Goal: Task Accomplishment & Management: Use online tool/utility

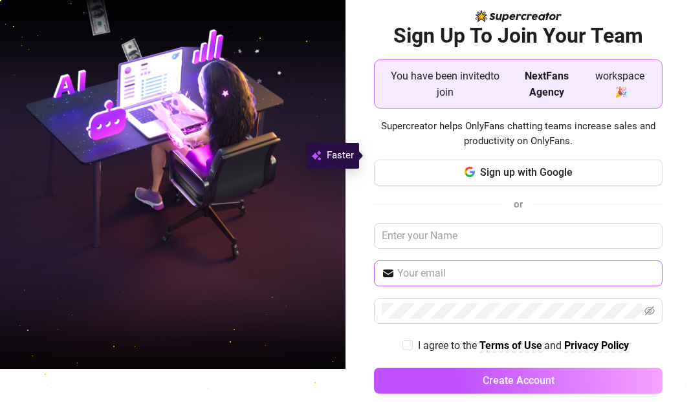
scroll to position [49, 0]
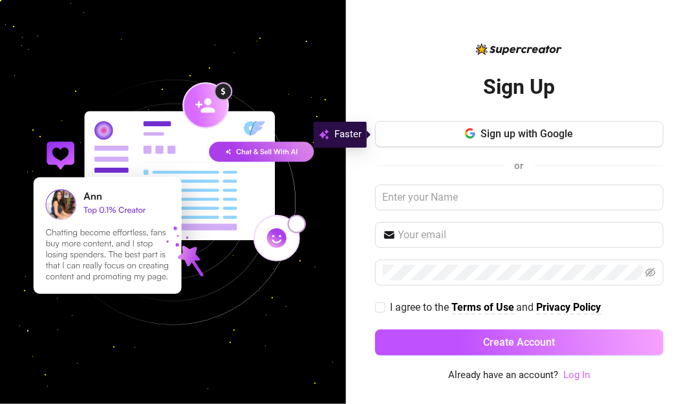
click at [577, 377] on link "Log In" at bounding box center [577, 375] width 27 height 12
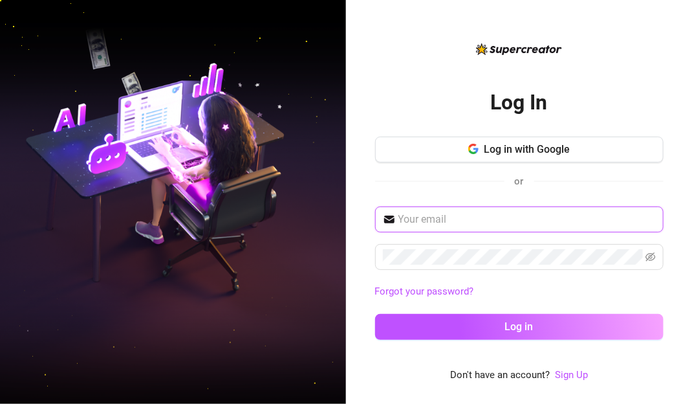
click at [468, 222] on input "text" at bounding box center [528, 220] width 258 height 16
type input "tinay041981@gmail.com"
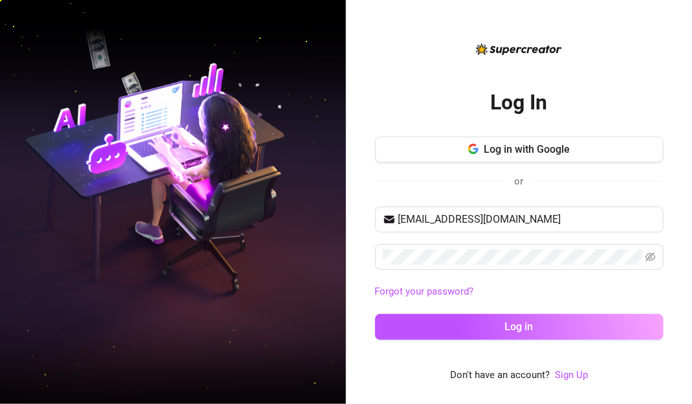
click at [402, 74] on div "Log In Log in with Google or tinay041981@gmail.com Forgot your password? Log in" at bounding box center [519, 211] width 289 height 279
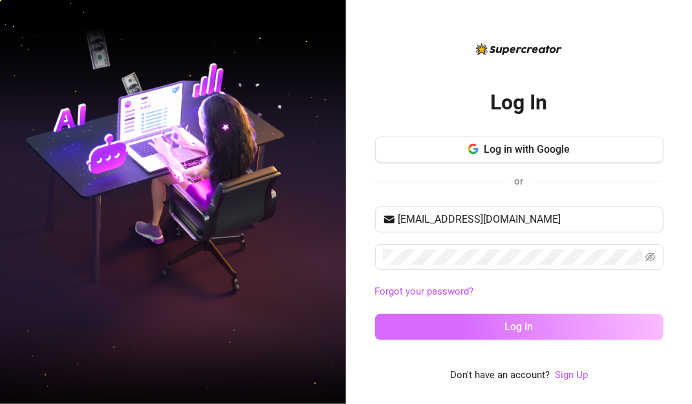
click at [503, 333] on button "Log in" at bounding box center [519, 327] width 289 height 26
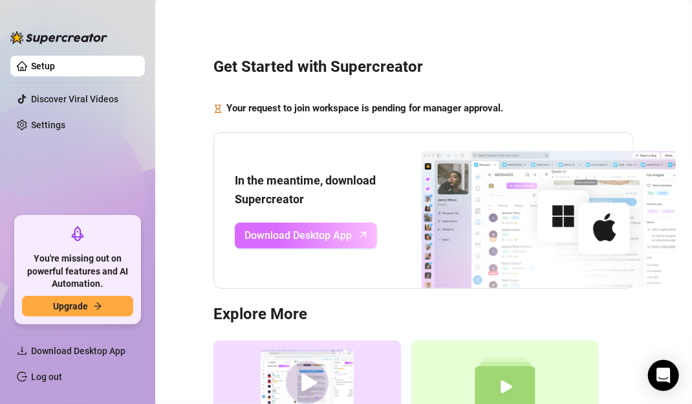
click at [341, 238] on span "Download Desktop App" at bounding box center [298, 235] width 107 height 16
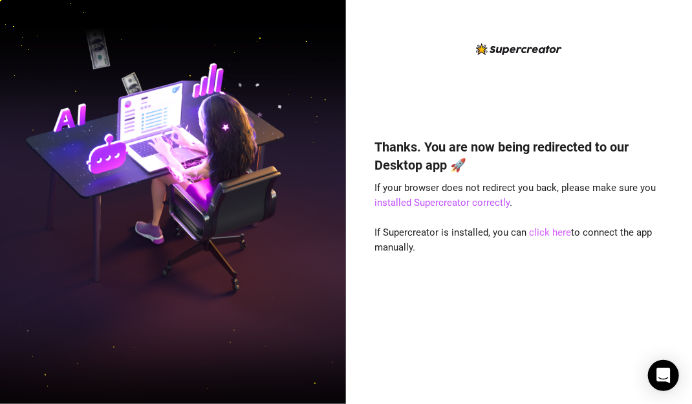
click at [552, 232] on link "click here" at bounding box center [551, 232] width 42 height 12
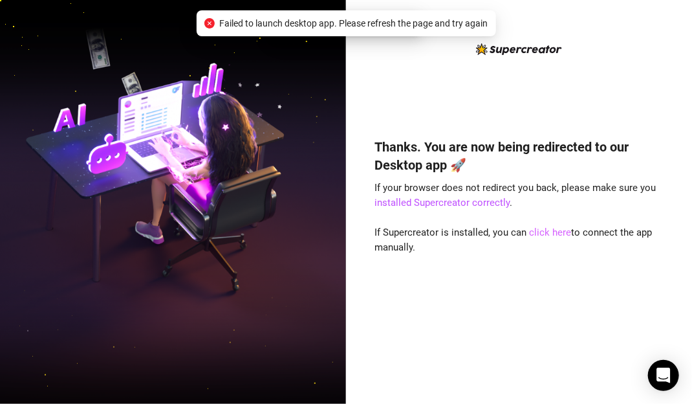
click at [552, 232] on link "click here" at bounding box center [551, 232] width 42 height 12
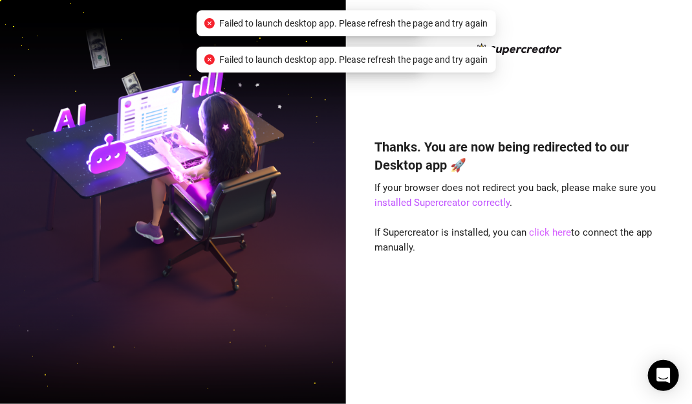
click at [552, 232] on link "click here" at bounding box center [551, 232] width 42 height 12
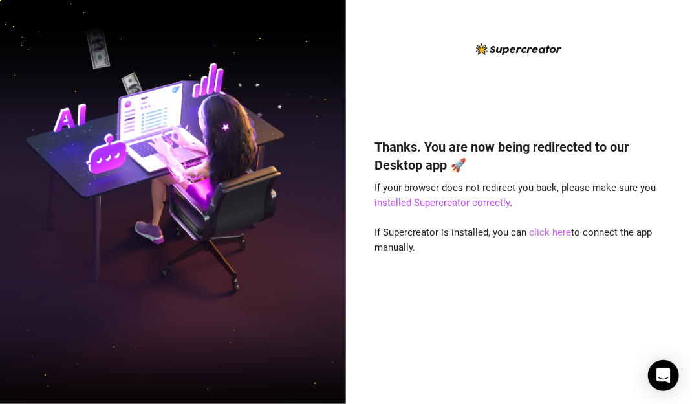
click at [541, 231] on link "click here" at bounding box center [551, 232] width 42 height 12
click at [541, 234] on link "click here" at bounding box center [551, 232] width 42 height 12
click at [543, 234] on link "click here" at bounding box center [551, 232] width 42 height 12
click at [546, 237] on link "click here" at bounding box center [552, 232] width 42 height 12
click at [547, 235] on link "click here" at bounding box center [552, 232] width 42 height 12
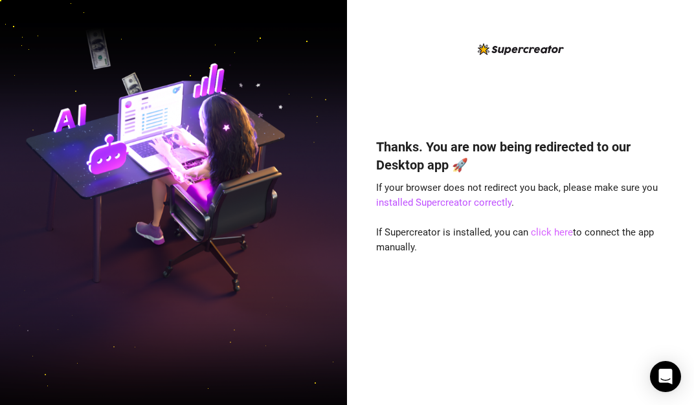
click at [547, 235] on link "click here" at bounding box center [552, 232] width 42 height 12
click at [551, 232] on link "click here" at bounding box center [552, 232] width 42 height 12
drag, startPoint x: 541, startPoint y: 235, endPoint x: 622, endPoint y: 173, distance: 102.0
click at [541, 235] on link "click here" at bounding box center [552, 232] width 42 height 12
click at [550, 234] on link "click here" at bounding box center [553, 232] width 42 height 12
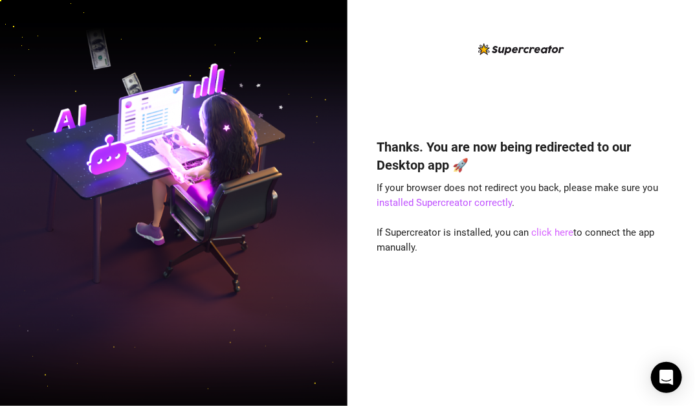
click at [541, 234] on link "click here" at bounding box center [553, 232] width 42 height 12
